Goal: Navigation & Orientation: Find specific page/section

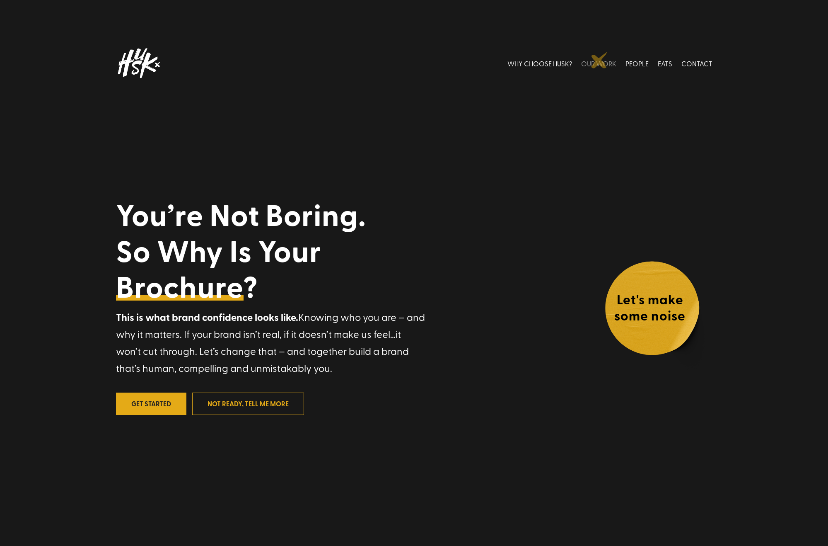
click at [599, 60] on link "OUR WORK" at bounding box center [598, 63] width 35 height 37
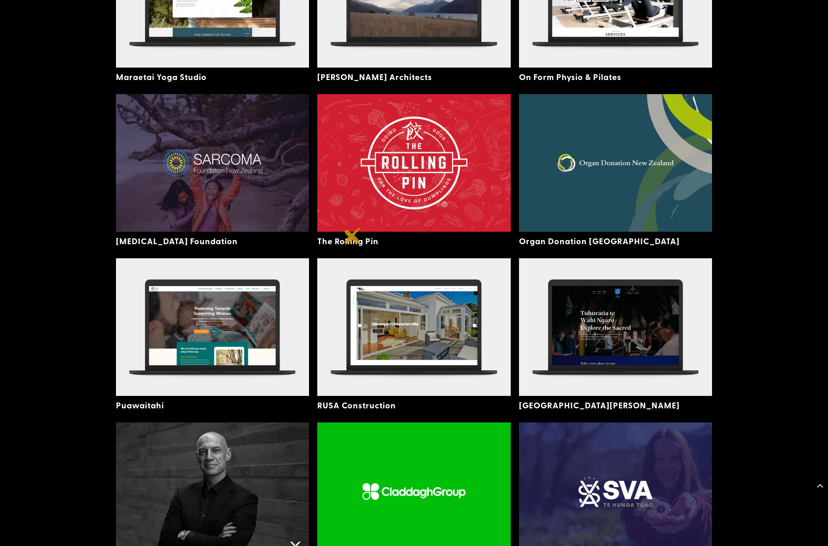
scroll to position [1856, 0]
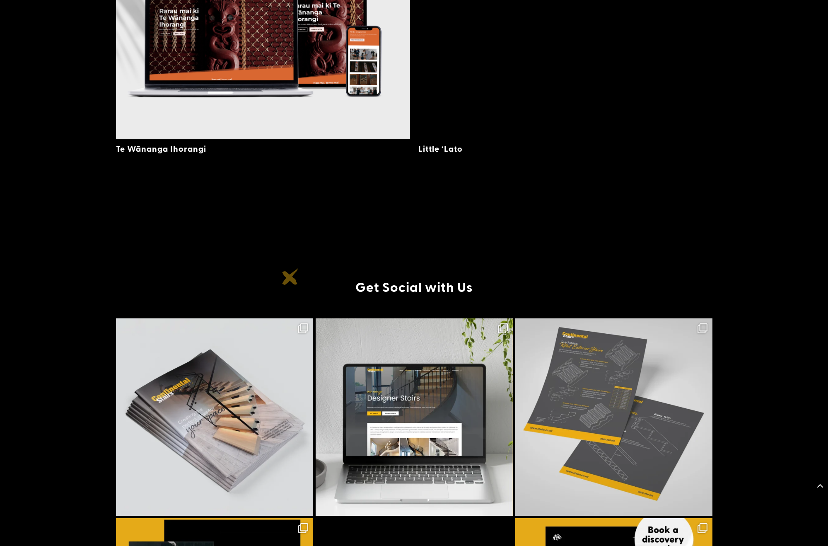
scroll to position [1790, 0]
